Goal: Task Accomplishment & Management: Manage account settings

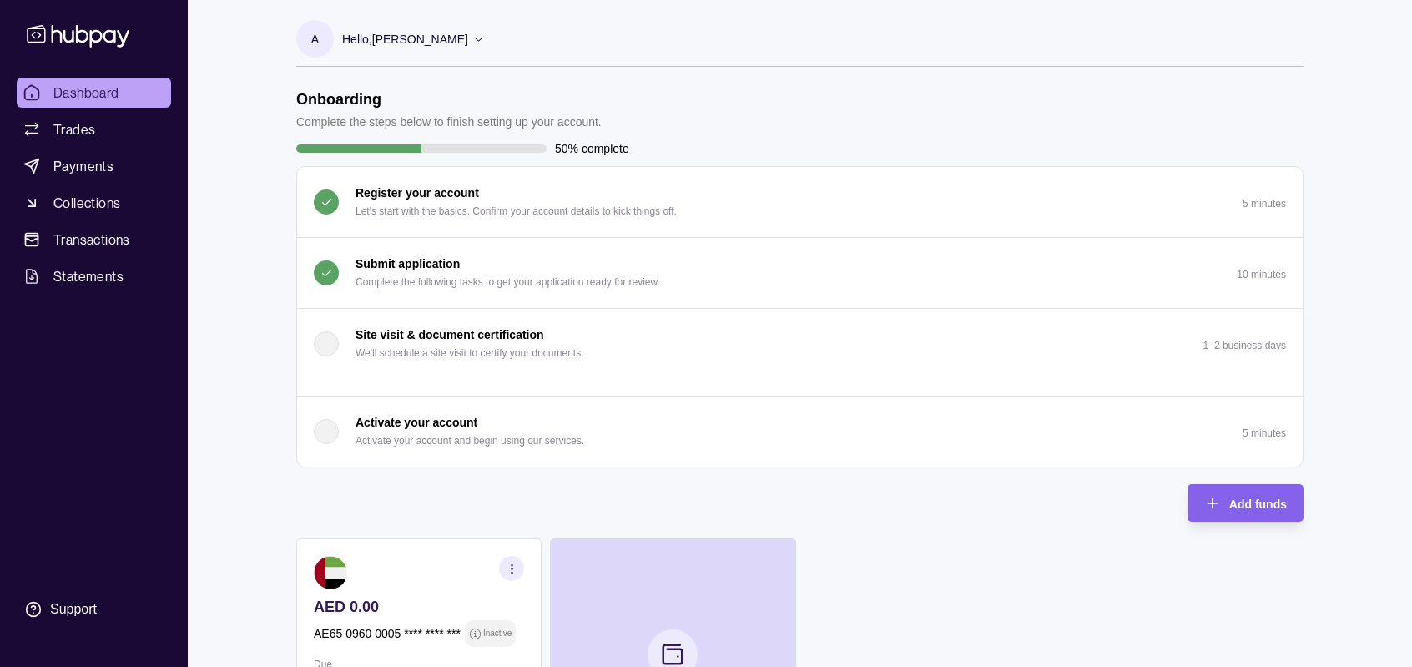
click at [472, 36] on icon at bounding box center [478, 39] width 13 height 13
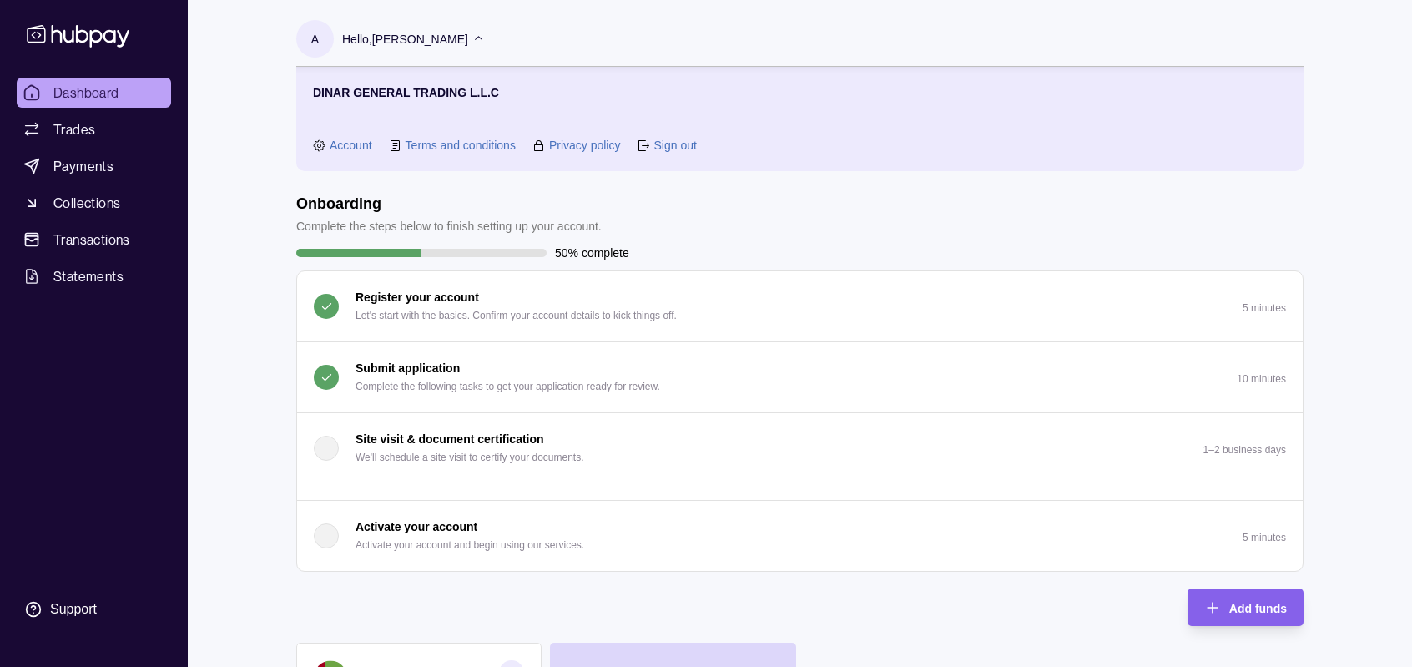
click at [354, 149] on link "Account" at bounding box center [351, 145] width 43 height 18
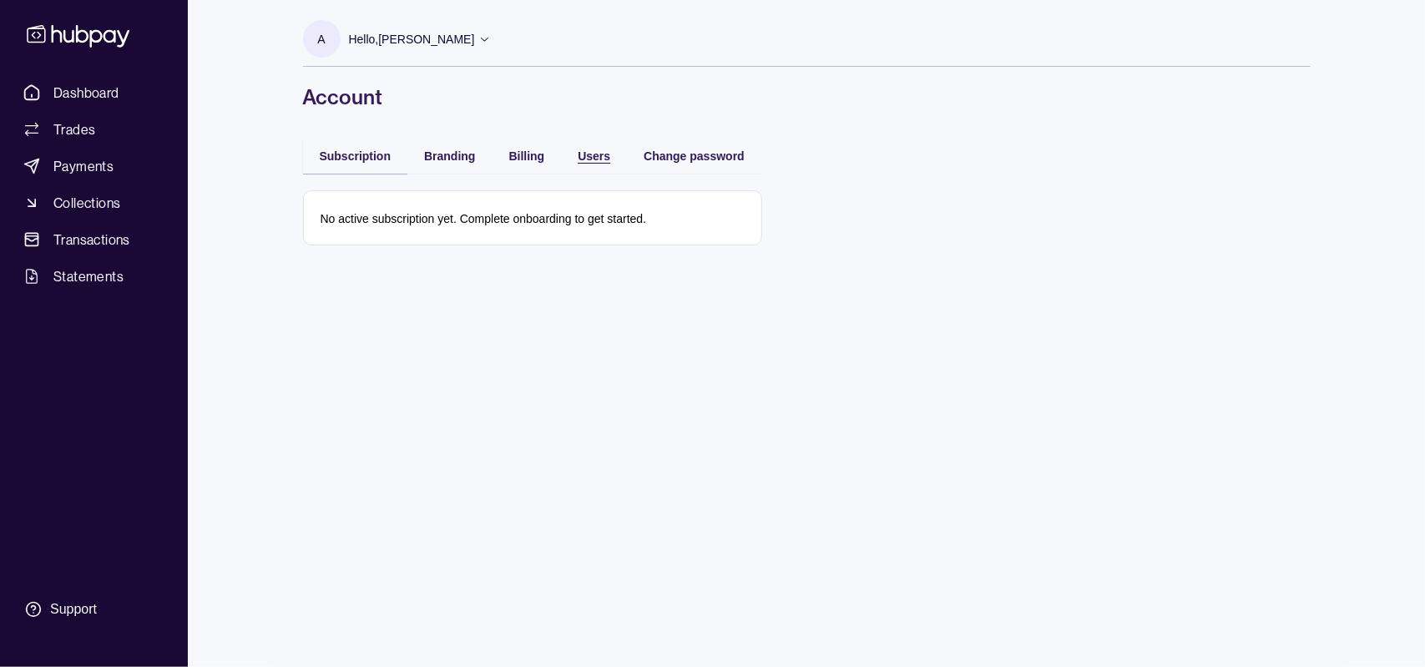
click at [600, 161] on span "Users" at bounding box center [594, 155] width 33 height 13
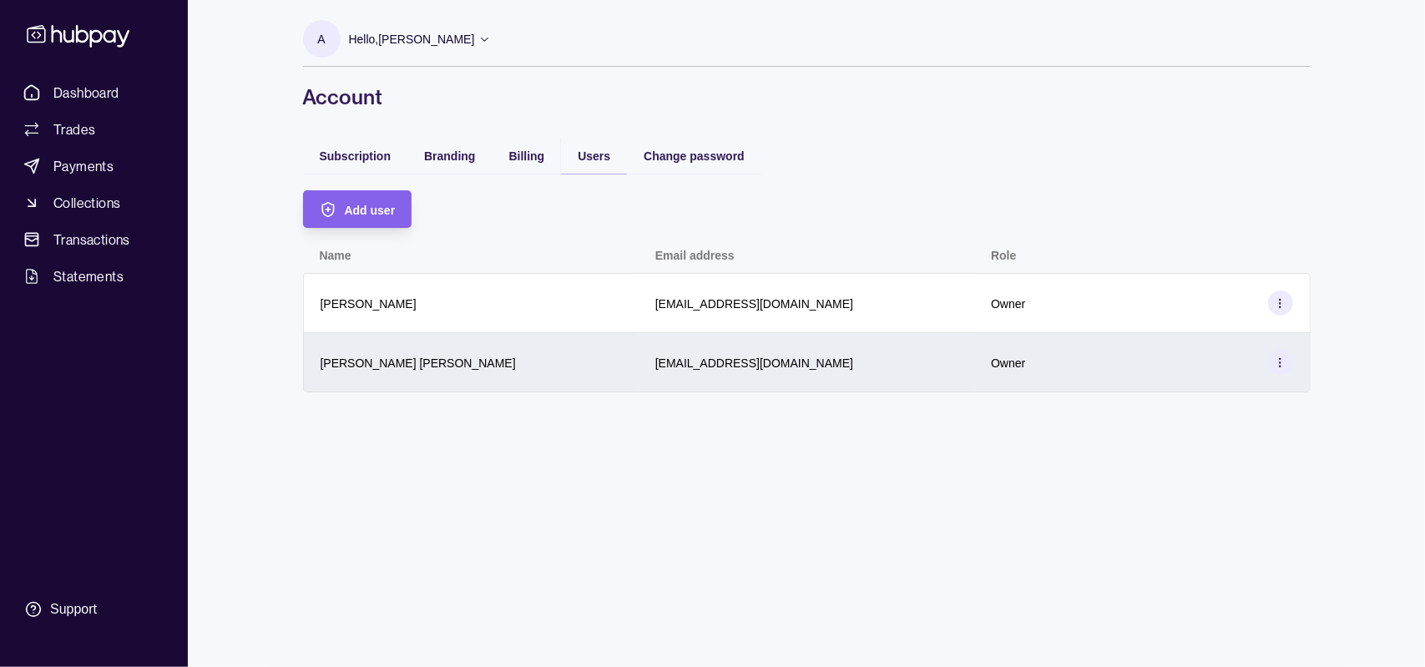
click at [1277, 361] on icon at bounding box center [1280, 362] width 13 height 13
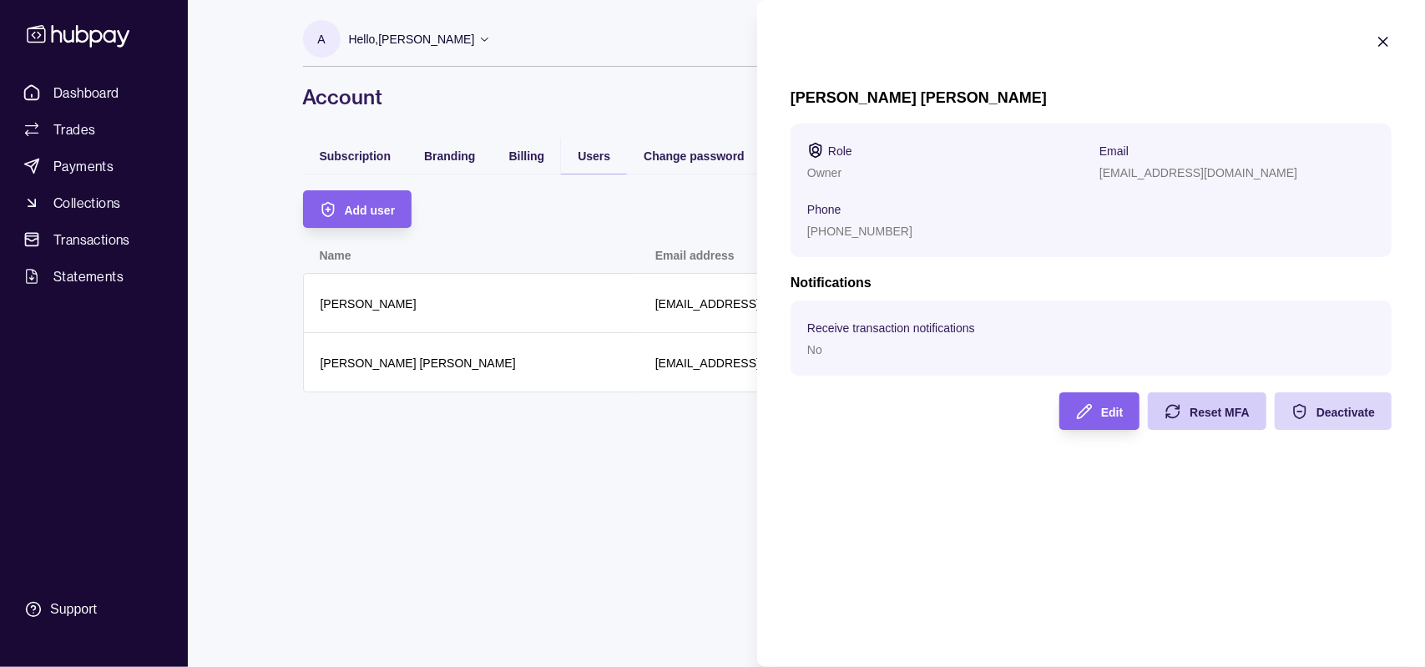
click at [1220, 402] on div "Reset MFA" at bounding box center [1220, 412] width 60 height 20
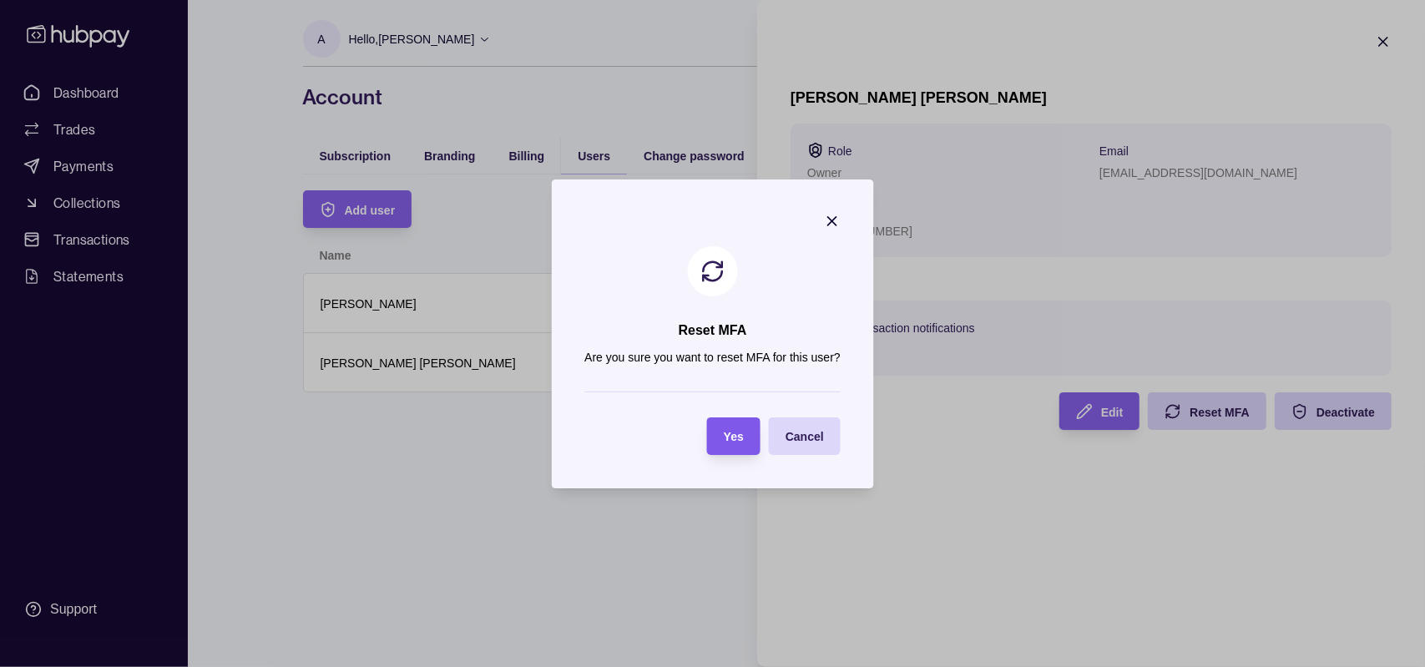
click at [733, 438] on span "Yes" at bounding box center [734, 436] width 20 height 13
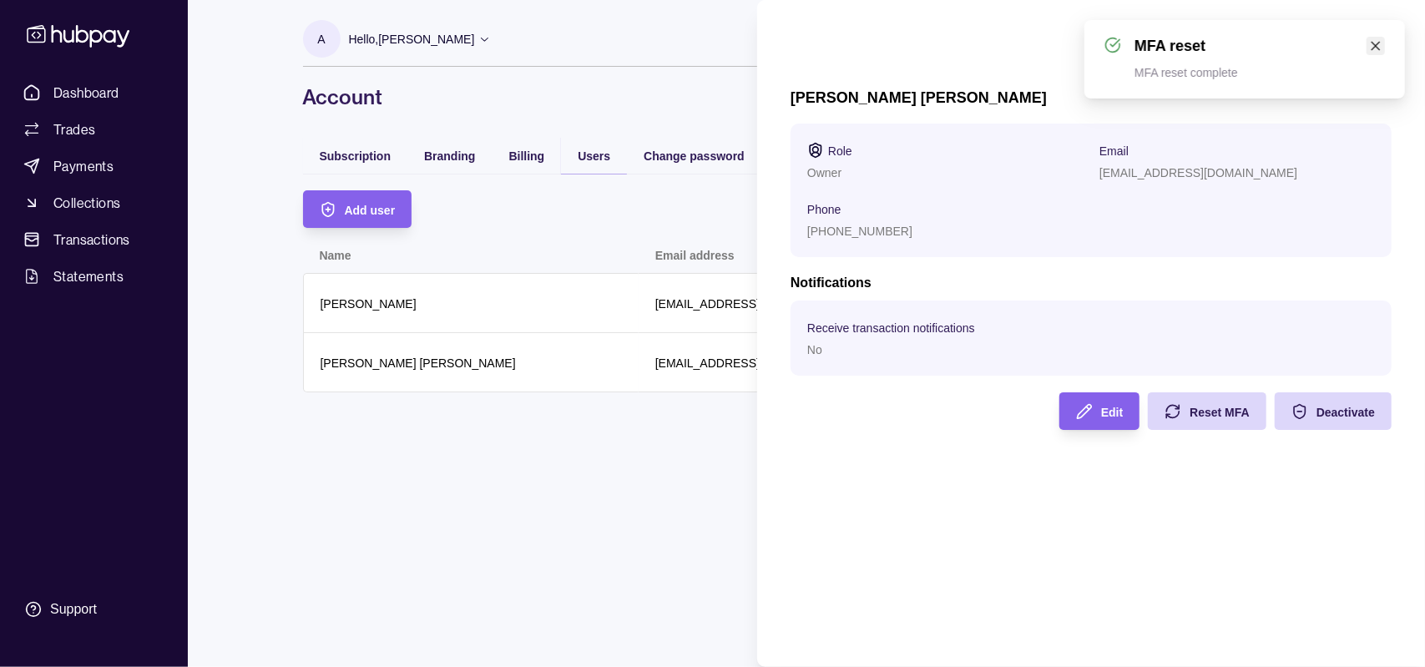
click at [1379, 48] on icon "close" at bounding box center [1376, 46] width 9 height 9
click at [1382, 37] on icon "button" at bounding box center [1383, 41] width 17 height 17
